Goal: Use online tool/utility: Utilize a website feature to perform a specific function

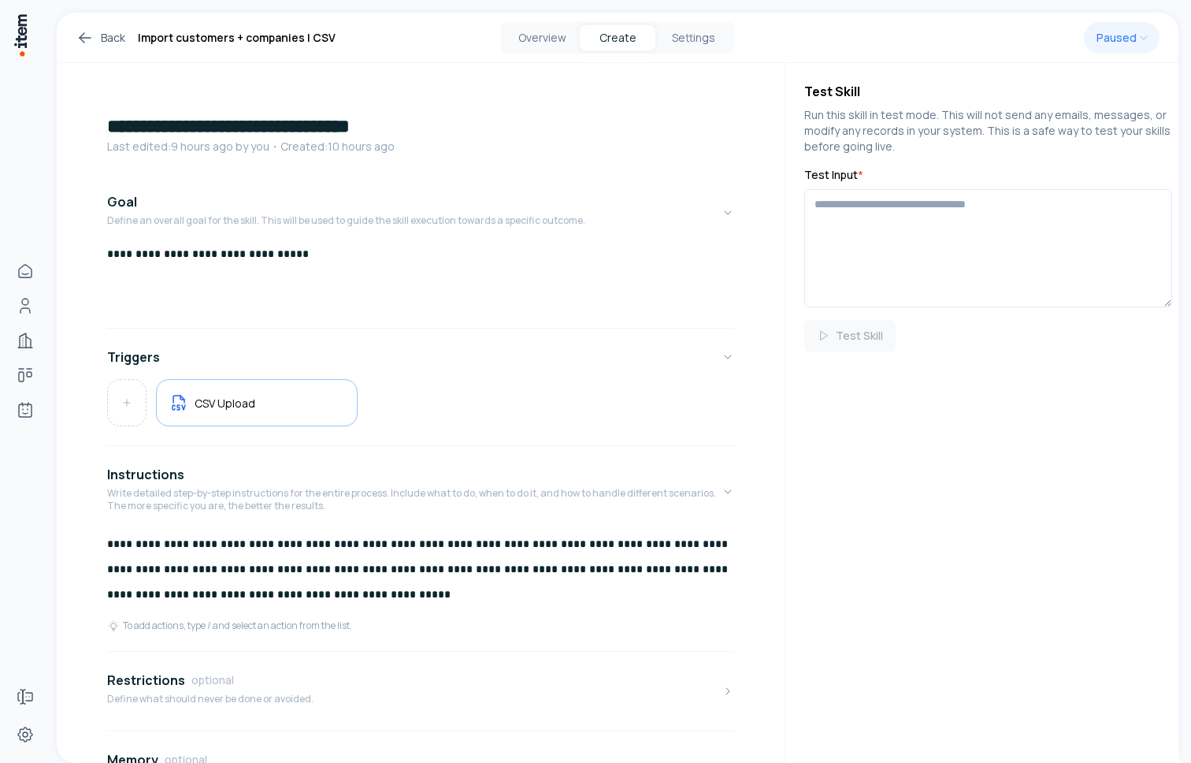
click at [534, 50] on div "Overview Create Settings" at bounding box center [617, 38] width 233 height 32
click at [538, 41] on button "Overview" at bounding box center [542, 37] width 76 height 25
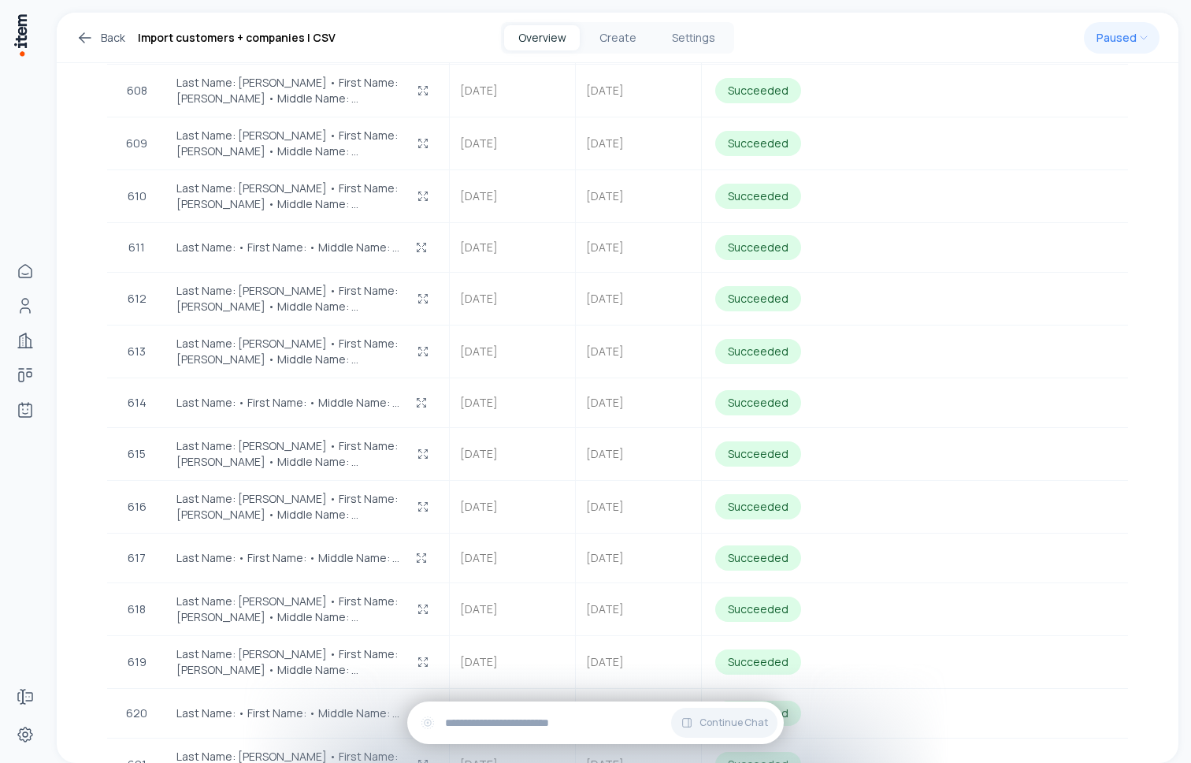
scroll to position [31026, 0]
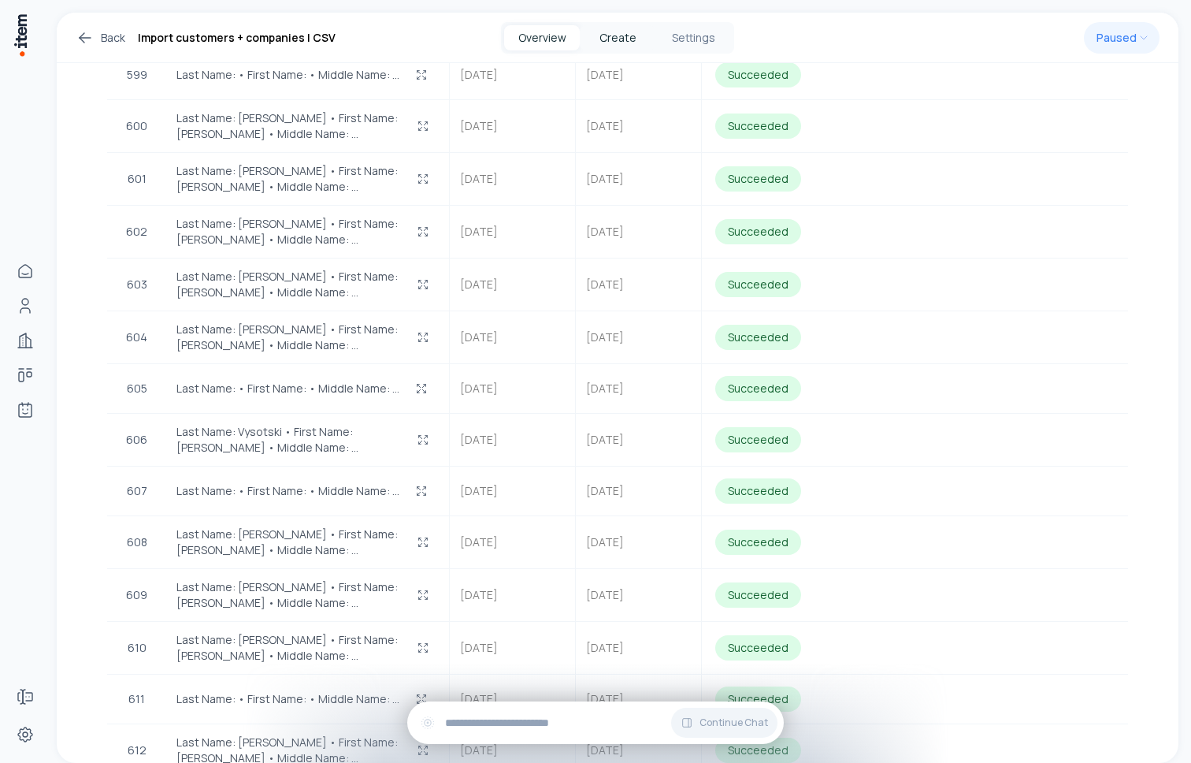
click at [619, 46] on button "Create" at bounding box center [618, 37] width 76 height 25
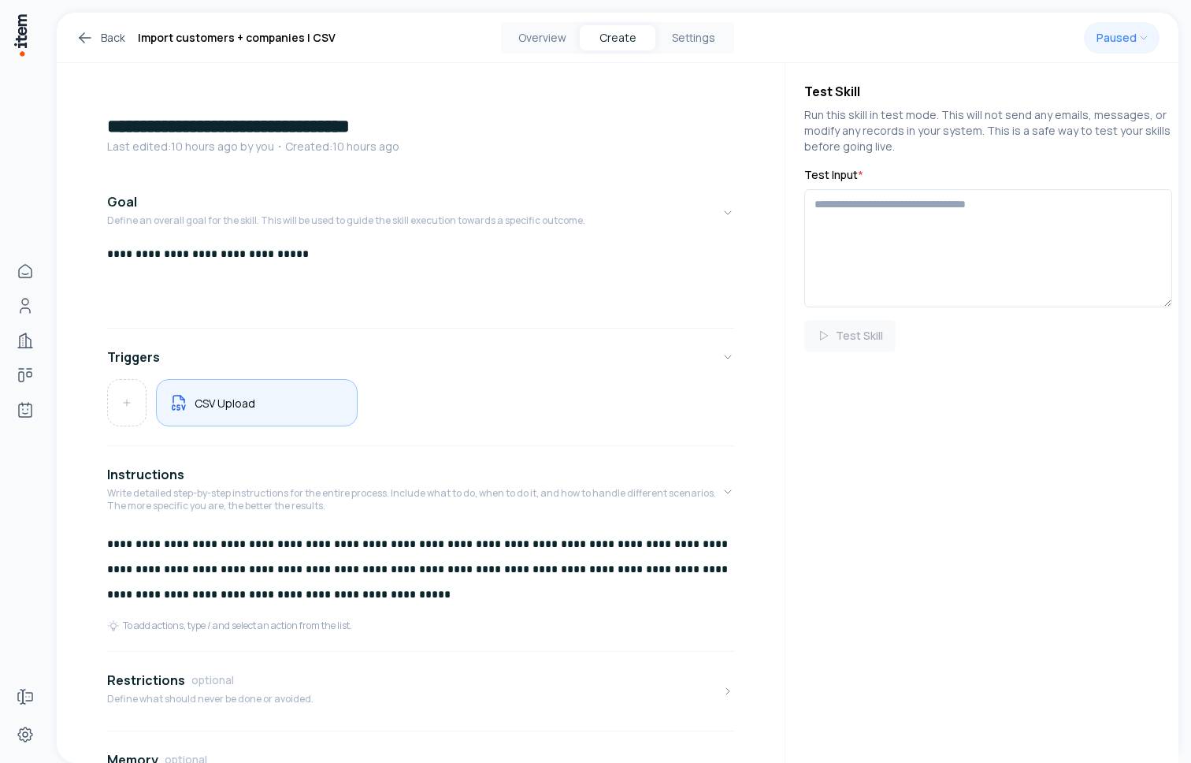
click at [265, 396] on div "CSV Upload" at bounding box center [256, 402] width 175 height 20
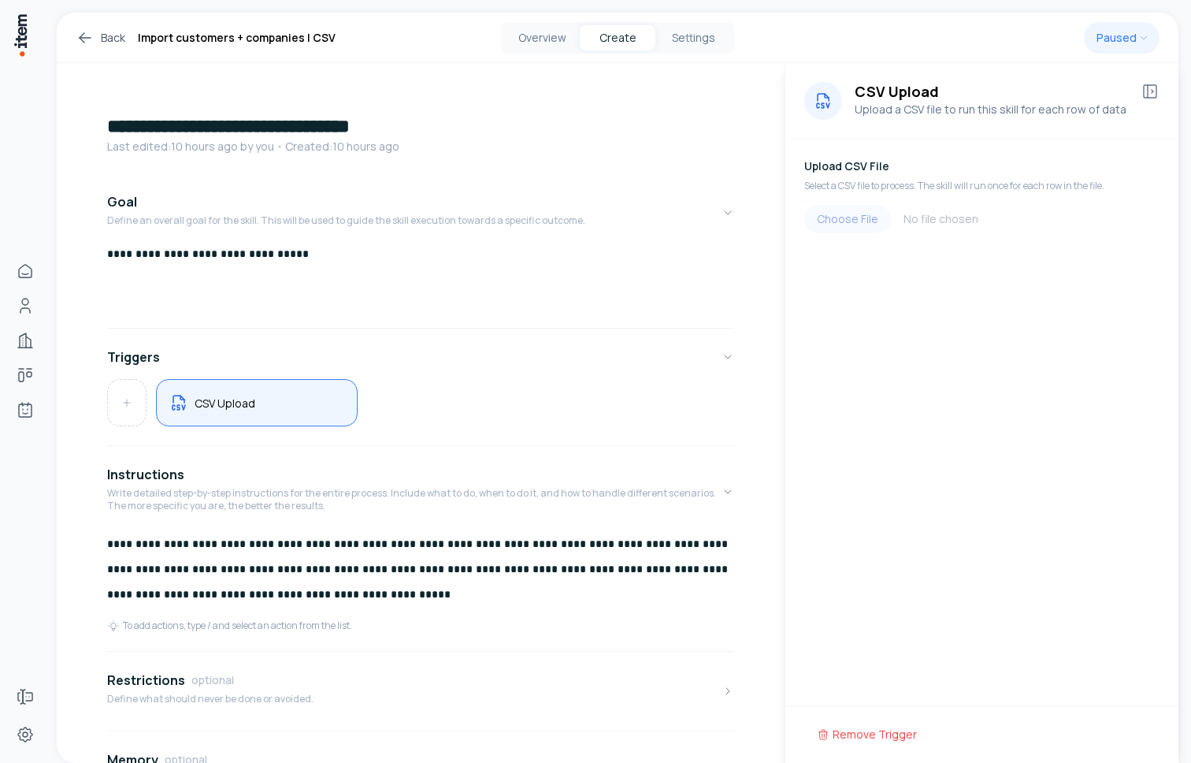
click at [860, 221] on input "file" at bounding box center [981, 219] width 355 height 28
type input "**********"
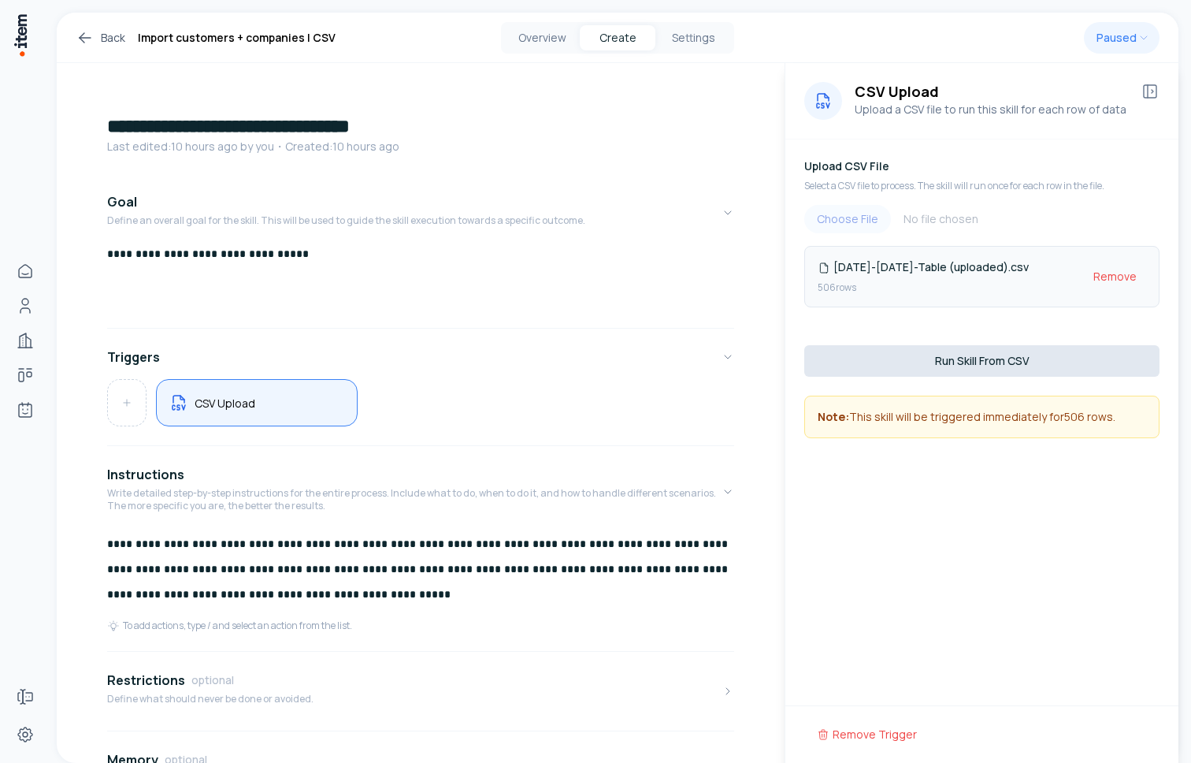
click at [995, 357] on button "Run Skill From CSV" at bounding box center [981, 361] width 355 height 32
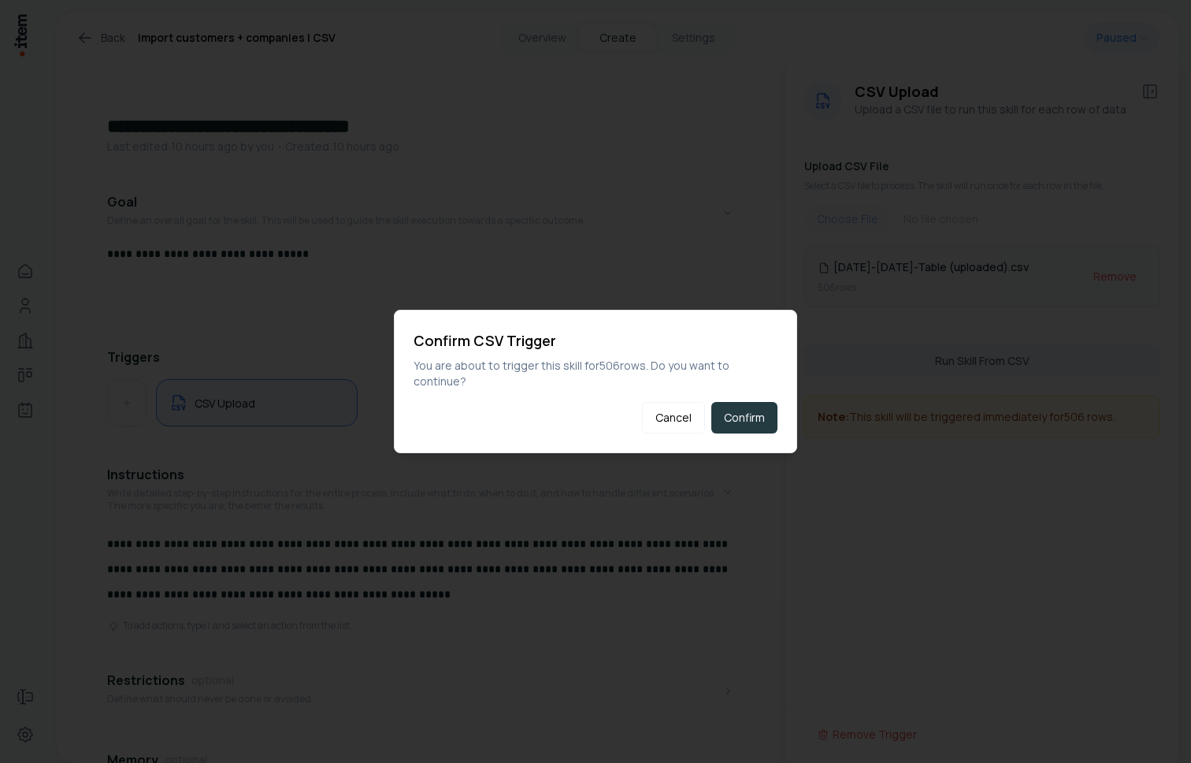
click at [722, 417] on button "Confirm" at bounding box center [744, 418] width 66 height 32
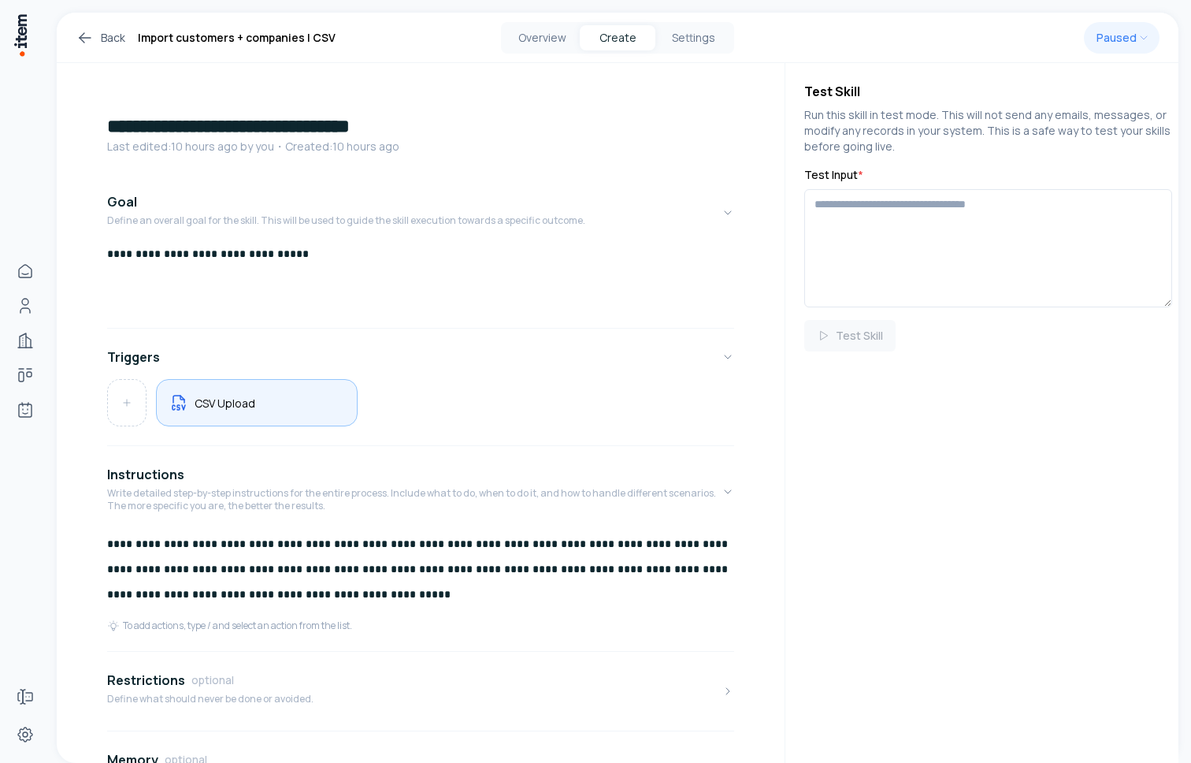
click at [261, 417] on div "CSV Upload" at bounding box center [257, 402] width 202 height 47
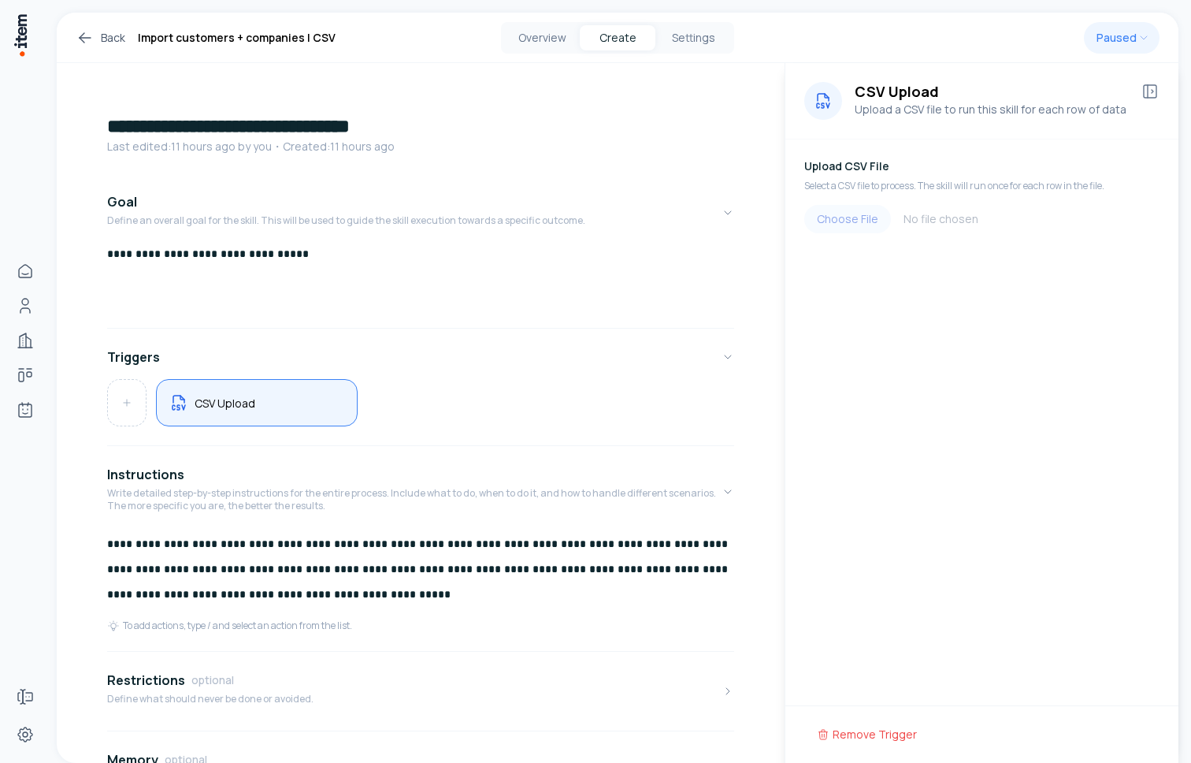
click at [837, 207] on input "file" at bounding box center [981, 219] width 355 height 28
type input "**********"
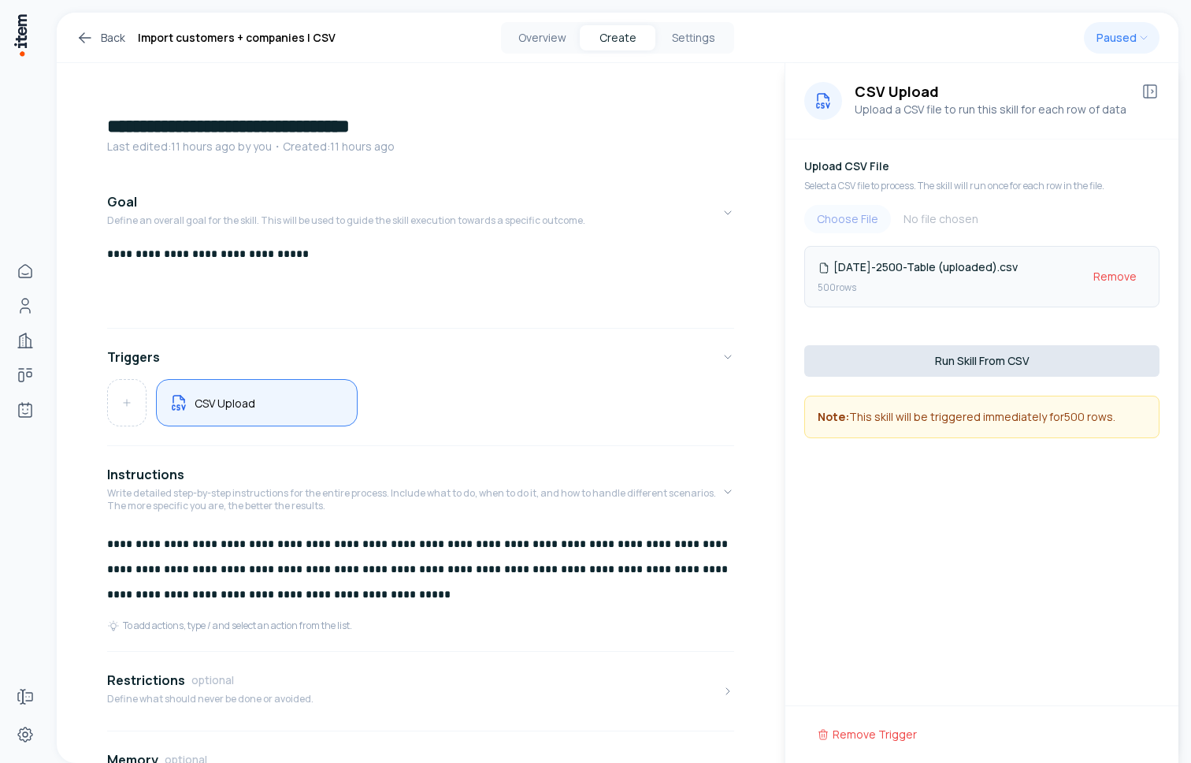
click at [938, 362] on button "Run Skill From CSV" at bounding box center [981, 361] width 355 height 32
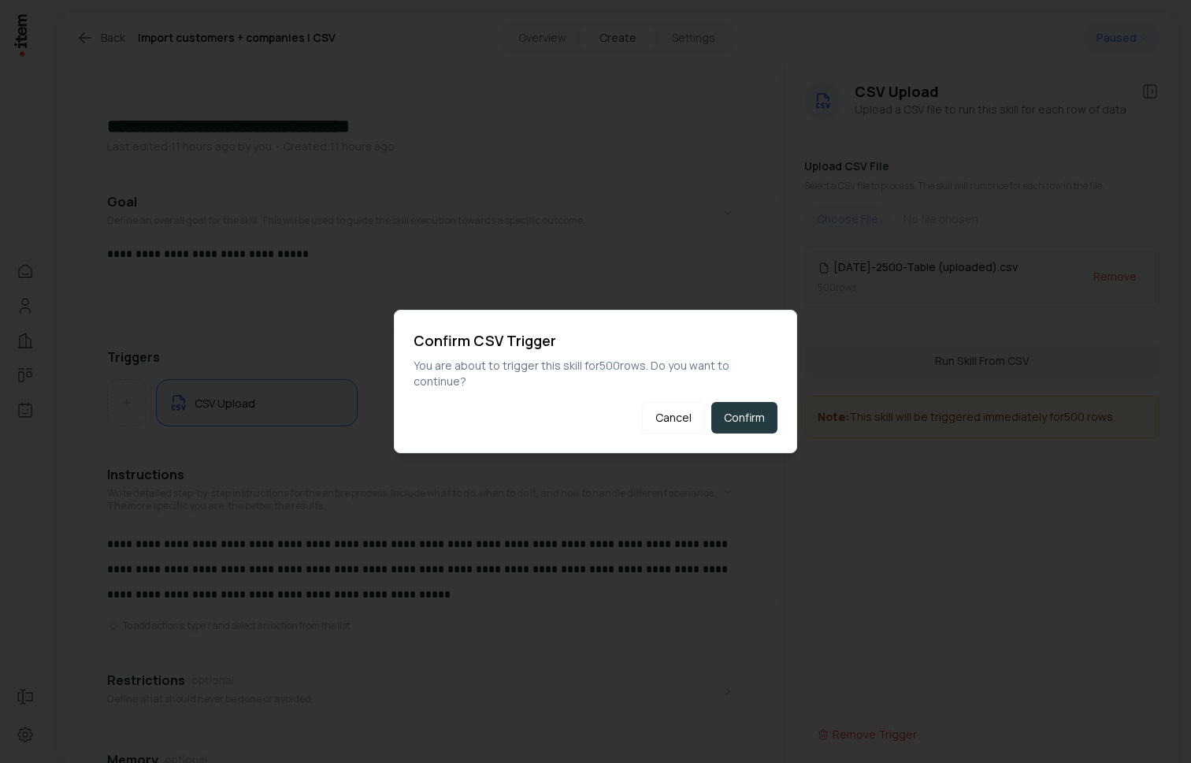
click at [753, 413] on button "Confirm" at bounding box center [744, 418] width 66 height 32
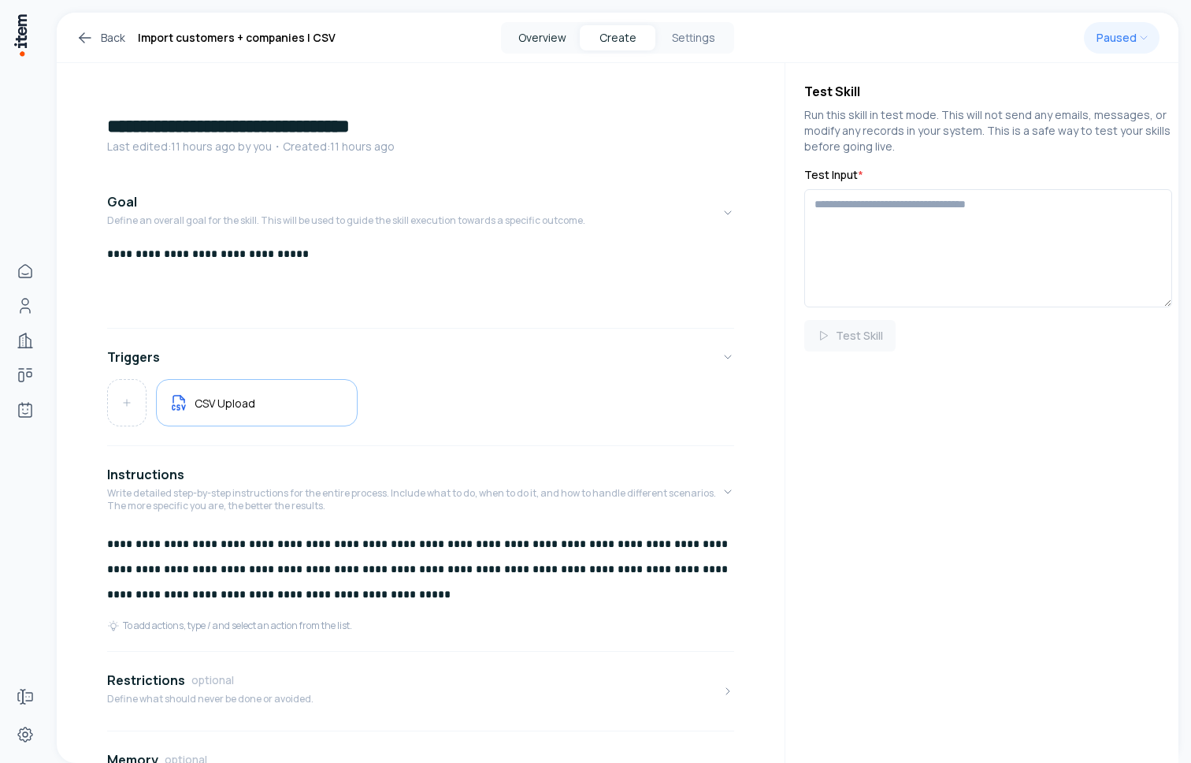
click at [553, 39] on button "Overview" at bounding box center [542, 37] width 76 height 25
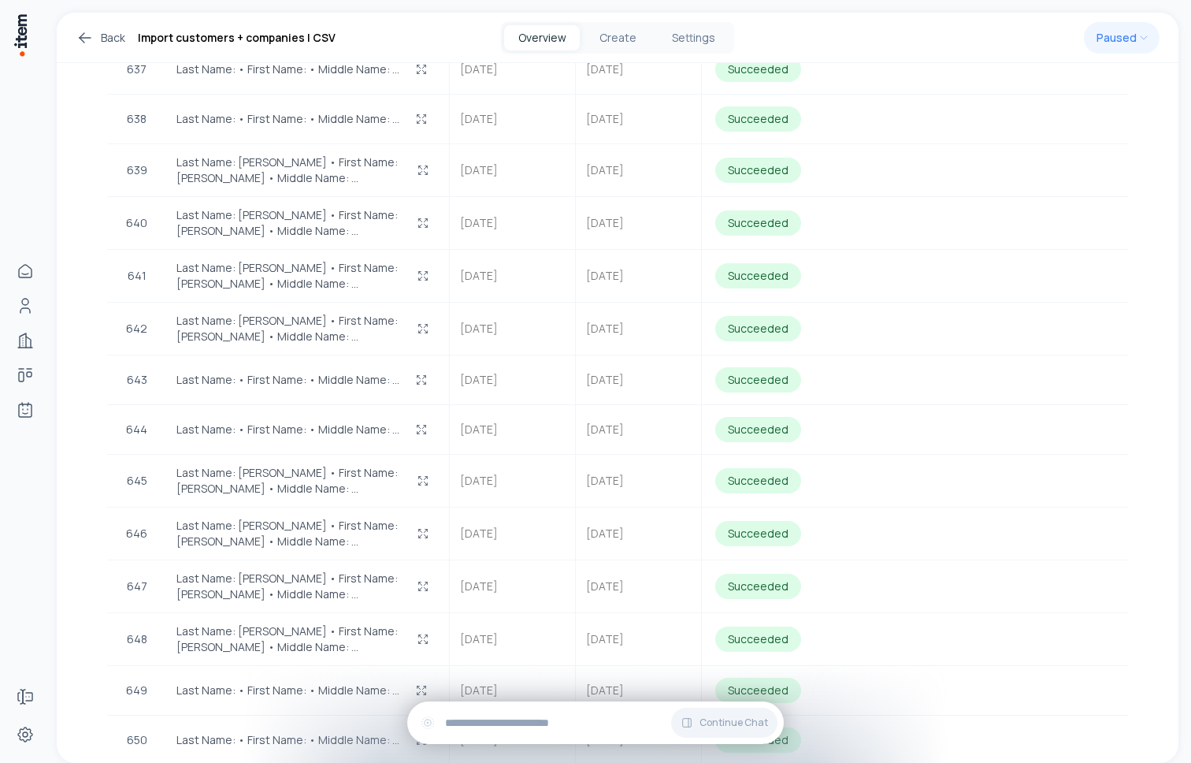
scroll to position [33092, 0]
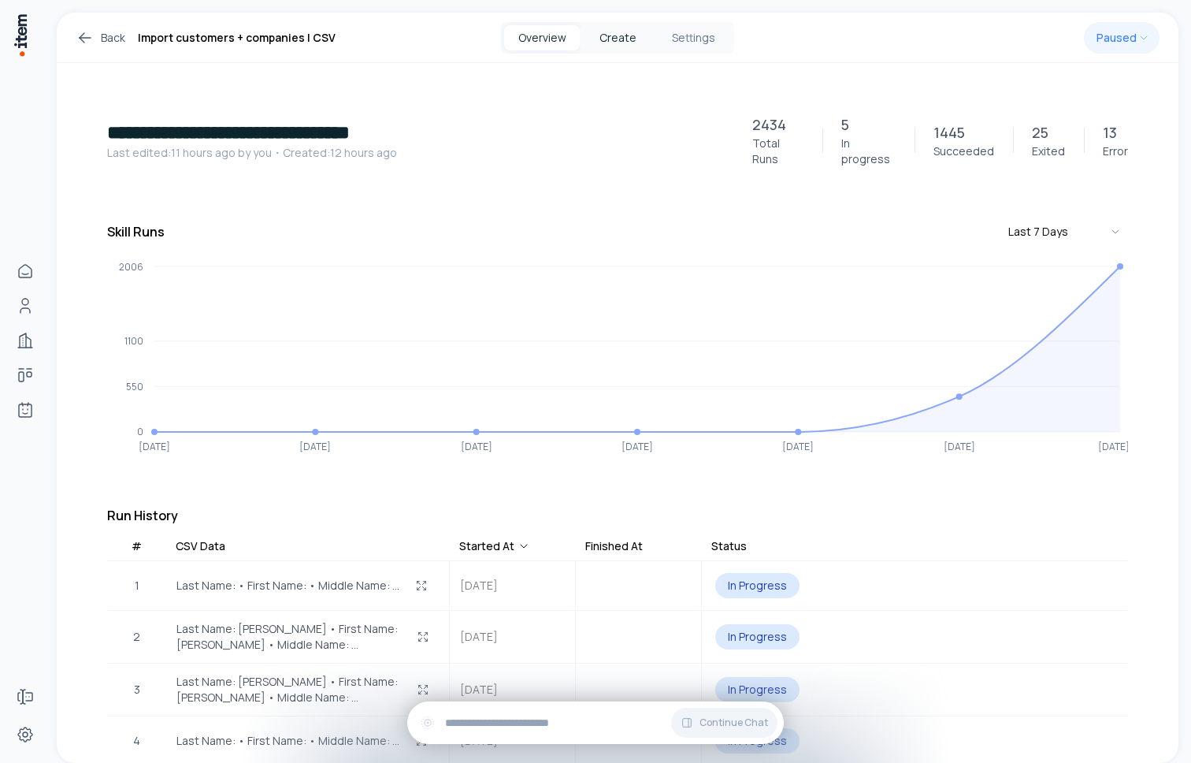
click at [629, 45] on button "Create" at bounding box center [618, 37] width 76 height 25
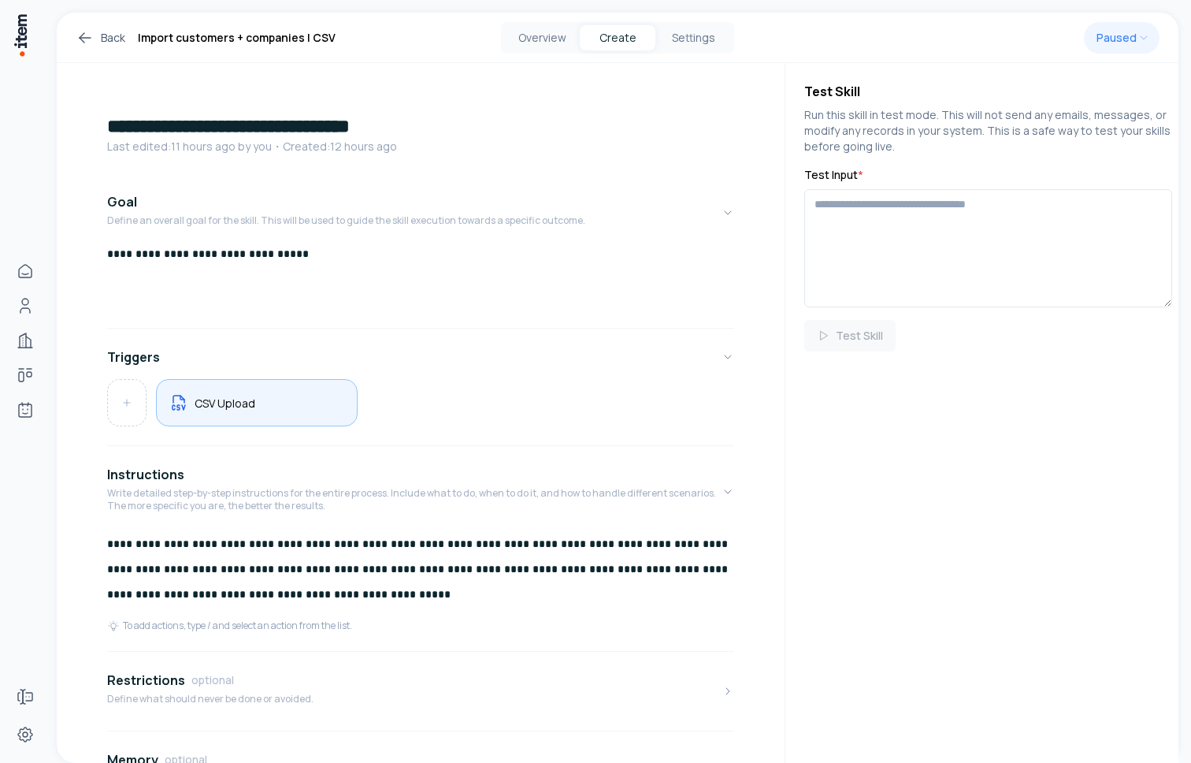
click at [355, 404] on div "CSV Upload" at bounding box center [257, 402] width 202 height 47
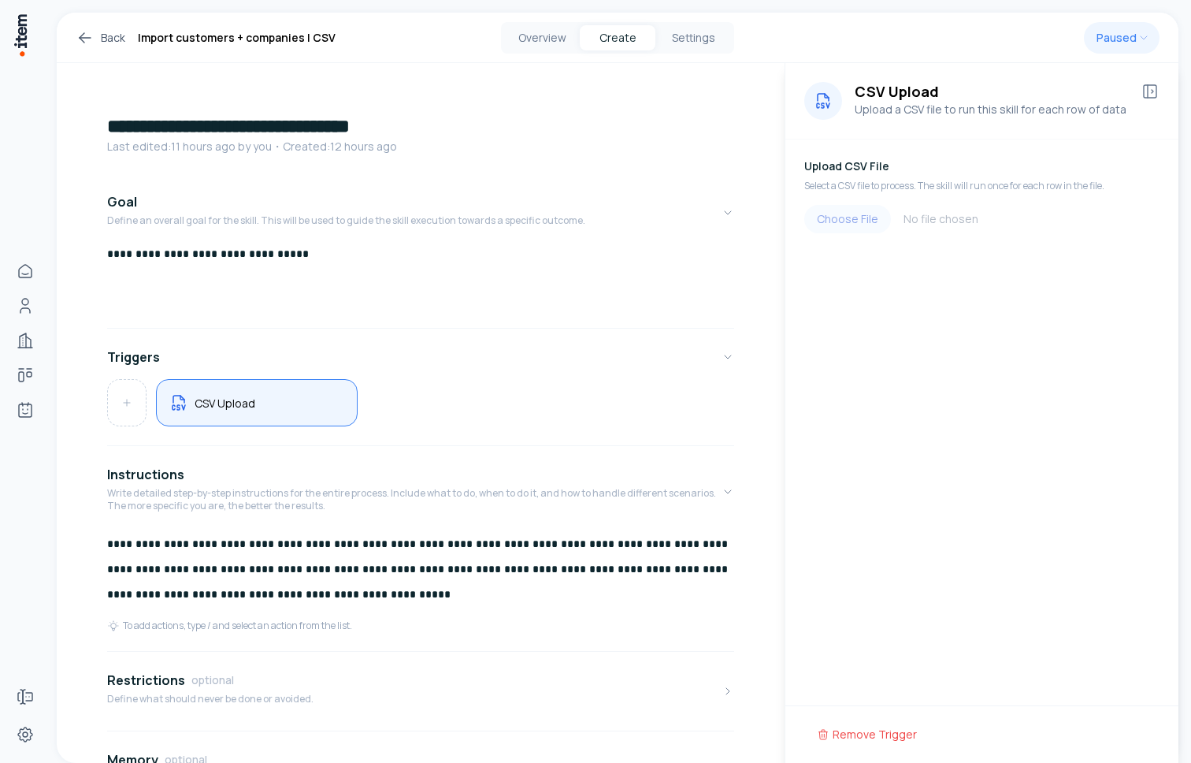
click at [853, 205] on input "file" at bounding box center [981, 219] width 355 height 28
type input "**********"
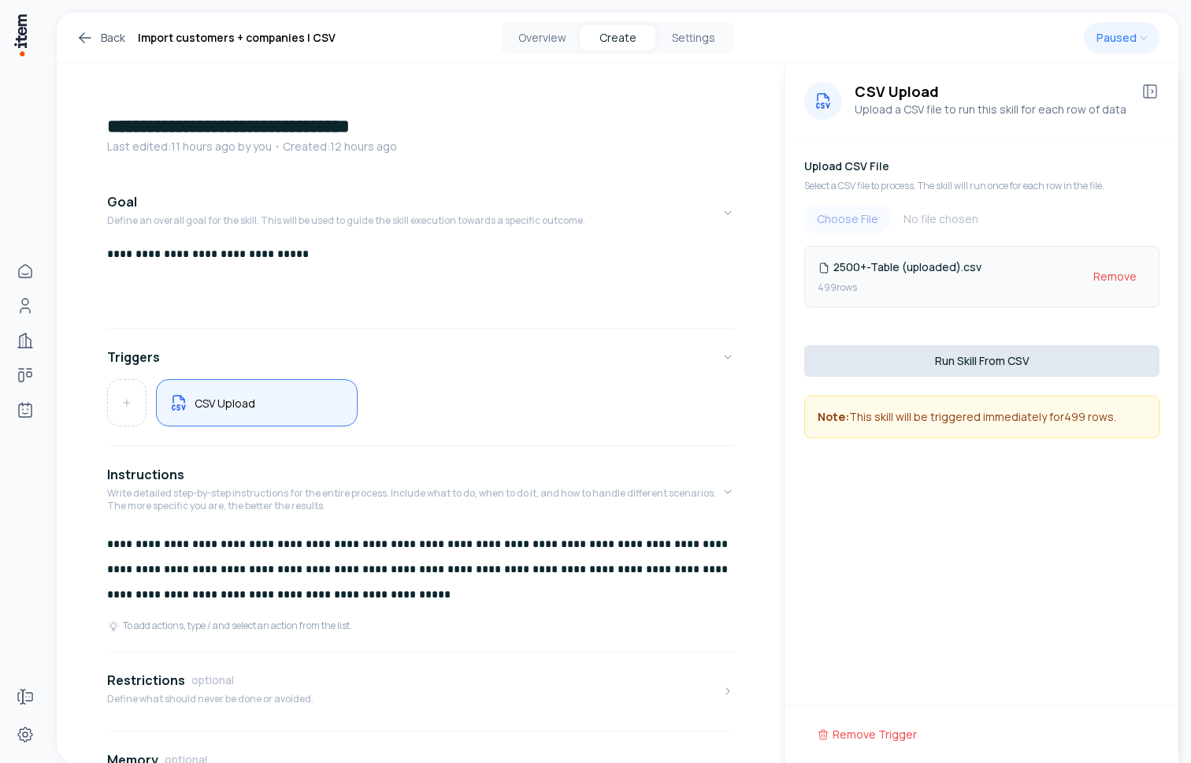
click at [877, 361] on button "Run Skill From CSV" at bounding box center [981, 361] width 355 height 32
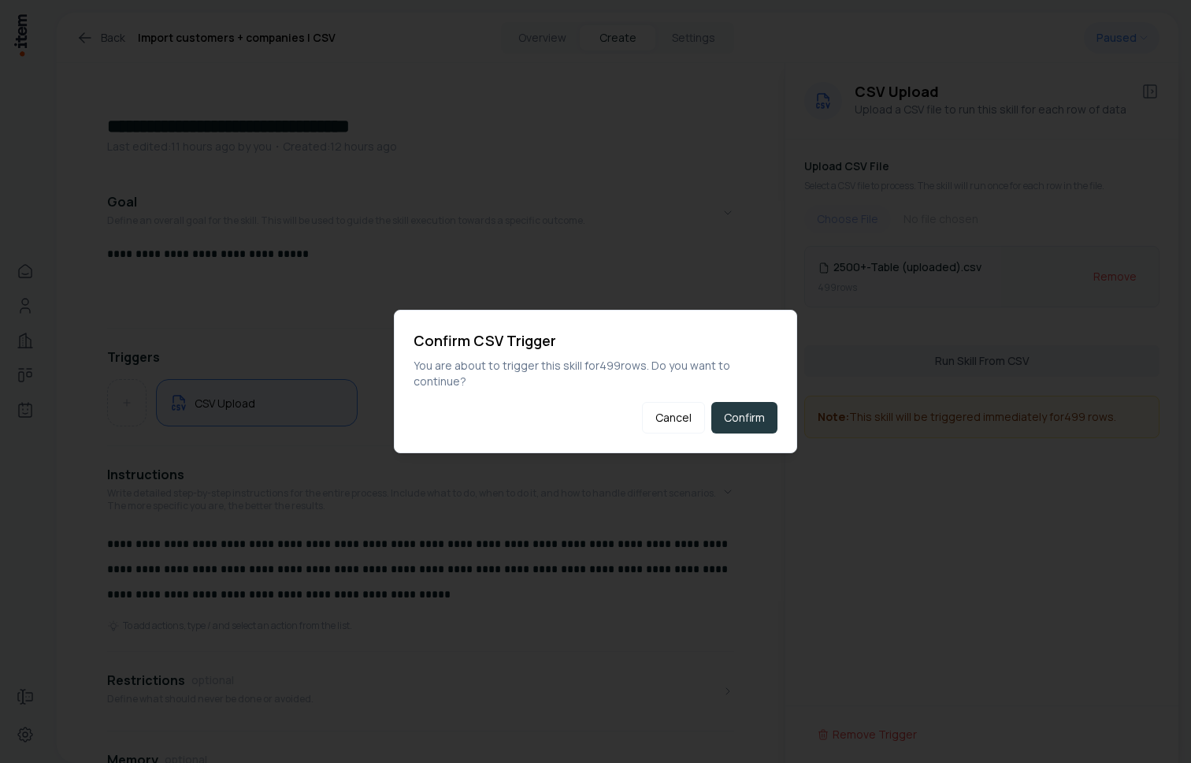
click at [756, 419] on button "Confirm" at bounding box center [744, 418] width 66 height 32
